Goal: Task Accomplishment & Management: Use online tool/utility

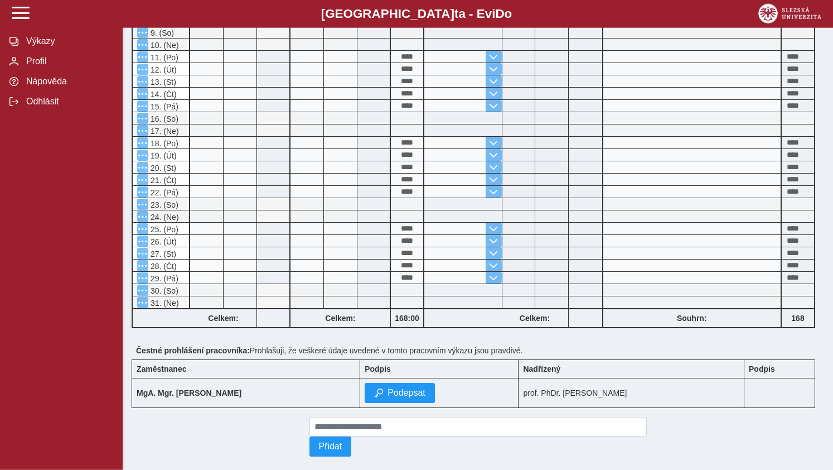
scroll to position [414, 0]
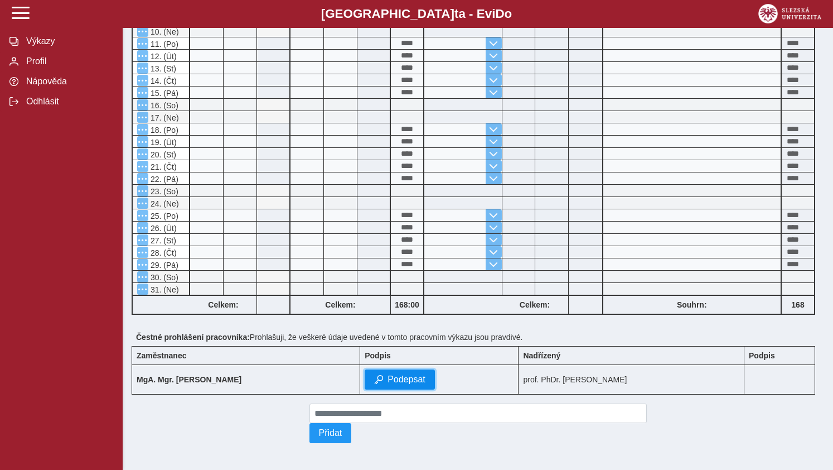
click at [388, 374] on span "Podepsat" at bounding box center [407, 379] width 38 height 10
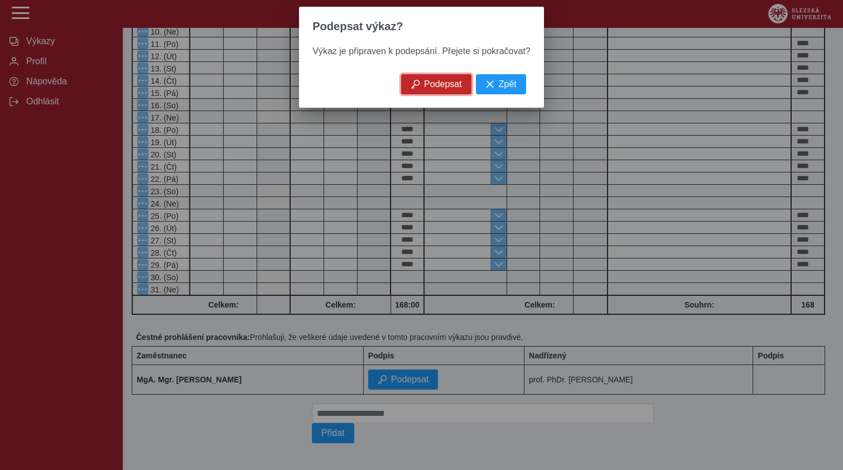
click at [431, 85] on span "Podepsat" at bounding box center [443, 84] width 38 height 10
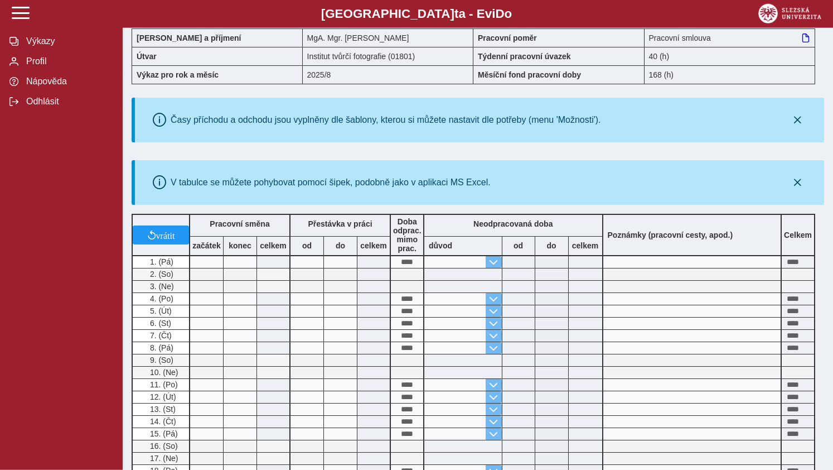
scroll to position [0, 0]
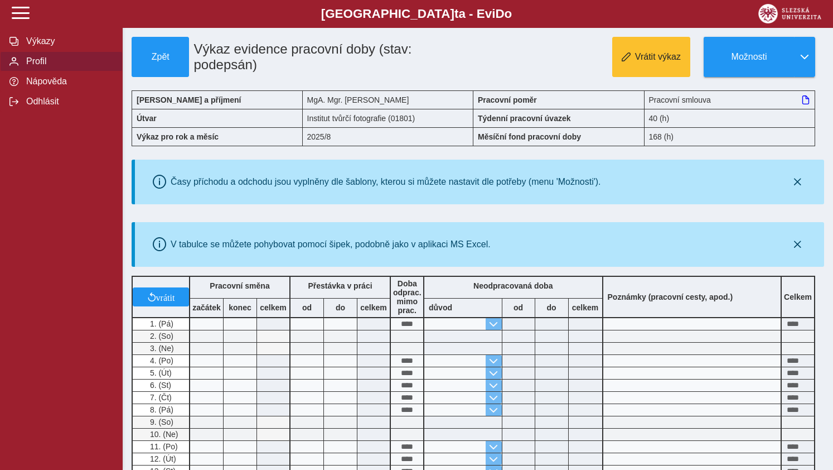
click at [37, 66] on span "Profil" at bounding box center [68, 61] width 90 height 10
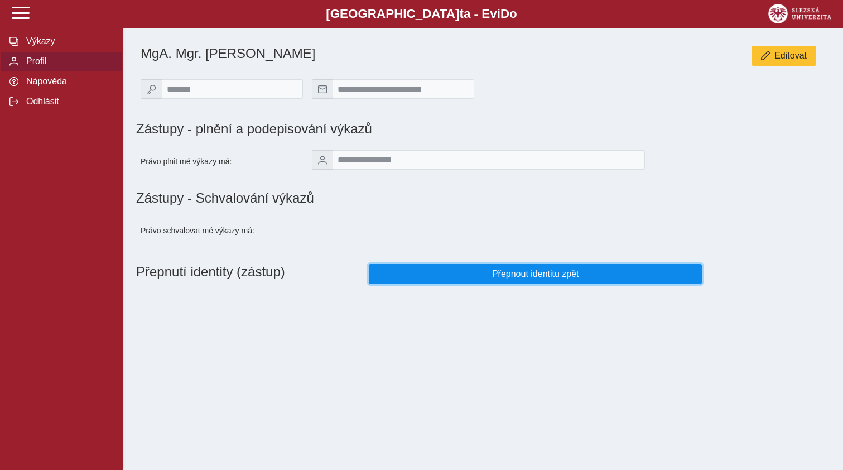
click at [525, 279] on span "Přepnout identitu zpět" at bounding box center [535, 274] width 315 height 10
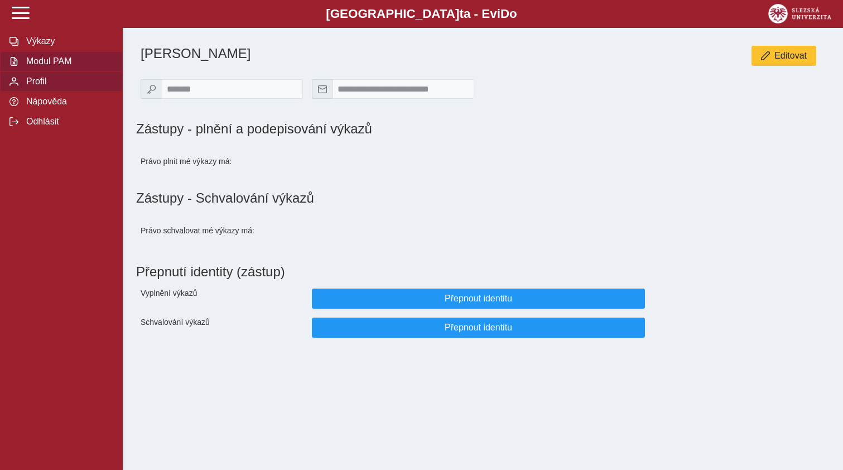
click at [60, 66] on span "Modul PAM" at bounding box center [68, 61] width 90 height 10
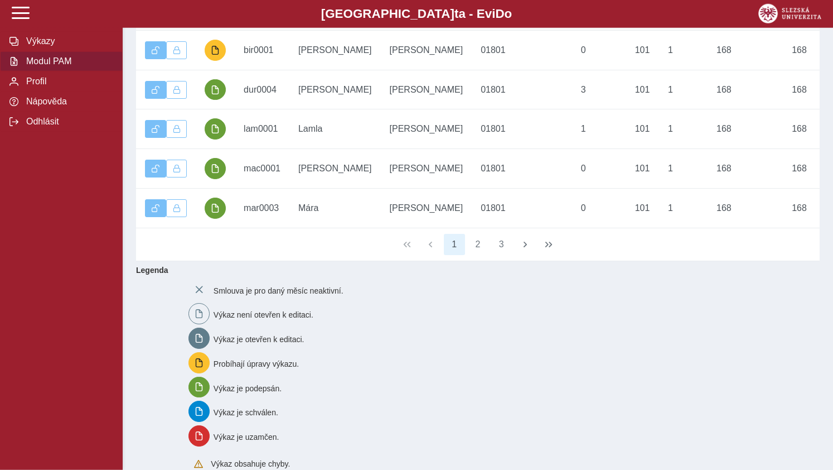
scroll to position [183, 0]
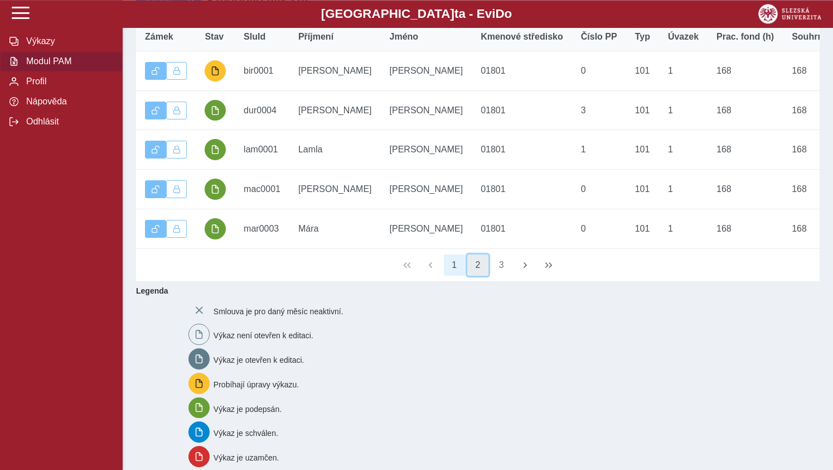
click at [480, 276] on button "2" at bounding box center [477, 264] width 21 height 21
click at [499, 276] on button "3" at bounding box center [501, 264] width 21 height 21
